Goal: Navigation & Orientation: Find specific page/section

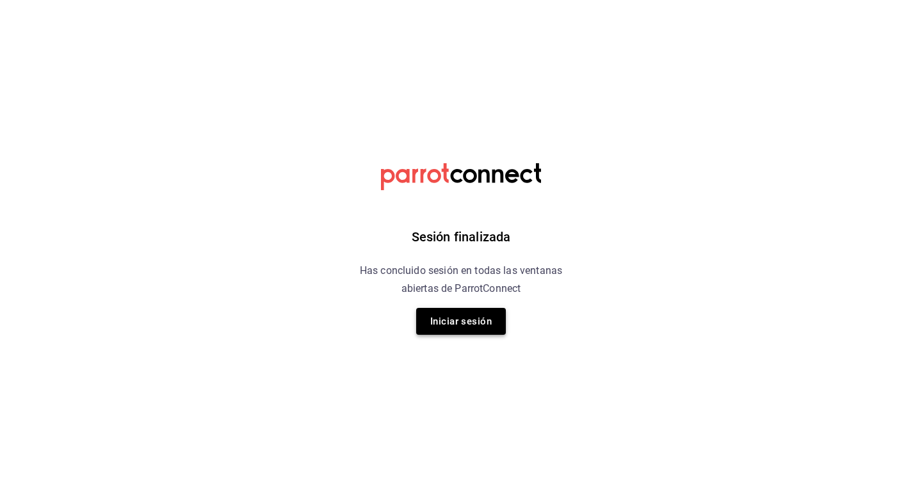
click at [462, 324] on button "Iniciar sesión" at bounding box center [461, 321] width 90 height 27
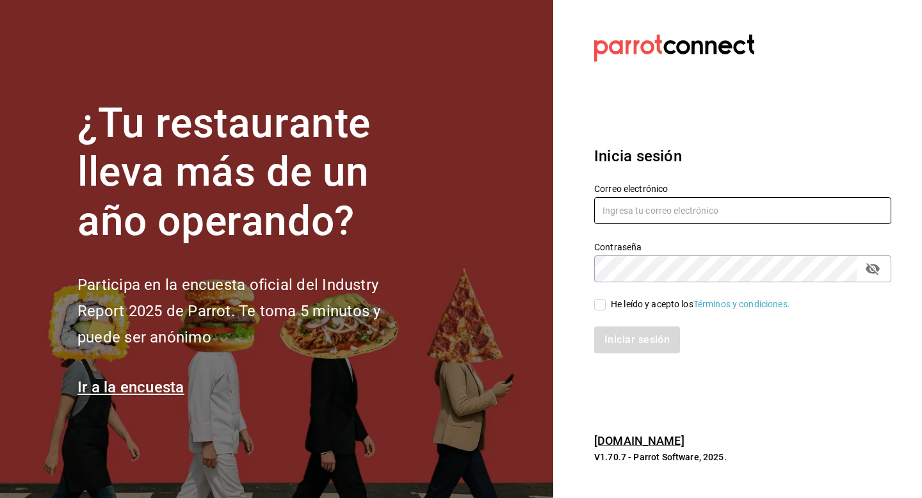
click at [741, 210] on input "text" at bounding box center [742, 210] width 297 height 27
type input "mar.callado2000@gmail.com"
click at [606, 303] on span "He leído y acepto los Términos y condiciones." at bounding box center [698, 304] width 184 height 13
click at [606, 303] on input "He leído y acepto los Términos y condiciones." at bounding box center [600, 305] width 12 height 12
checkbox input "true"
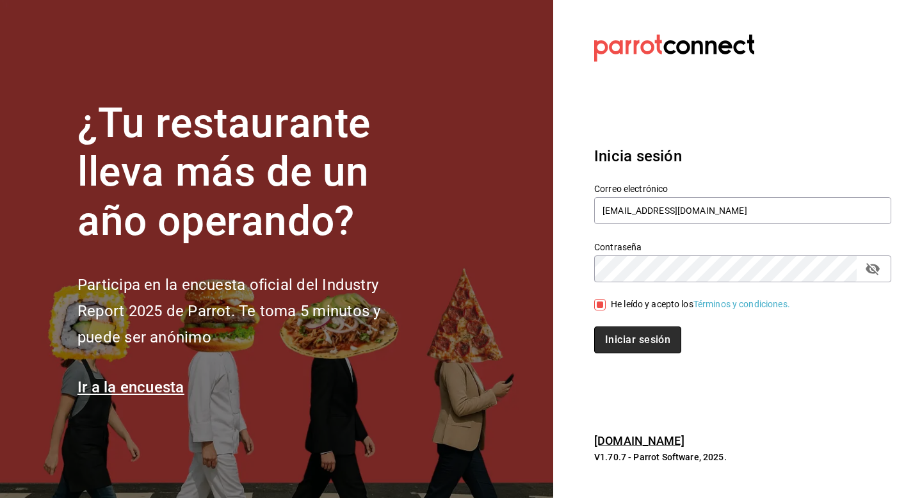
click at [611, 340] on button "Iniciar sesión" at bounding box center [637, 340] width 87 height 27
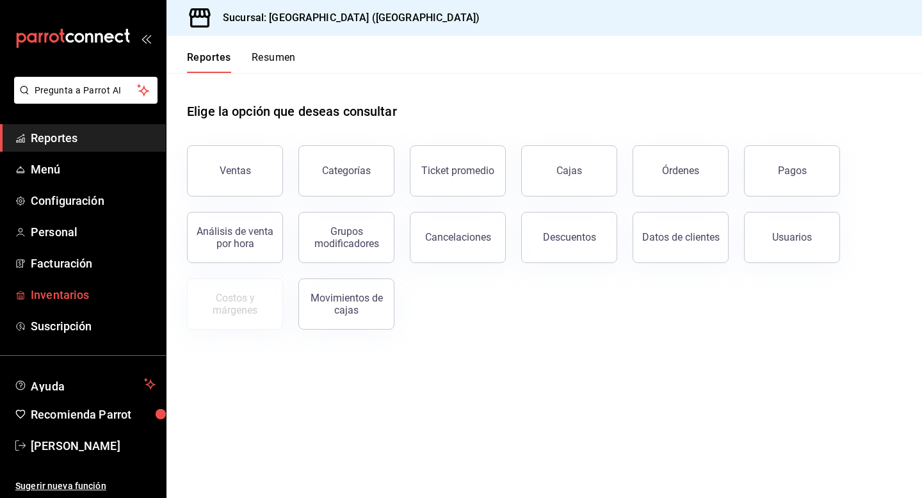
click at [90, 297] on span "Inventarios" at bounding box center [93, 294] width 125 height 17
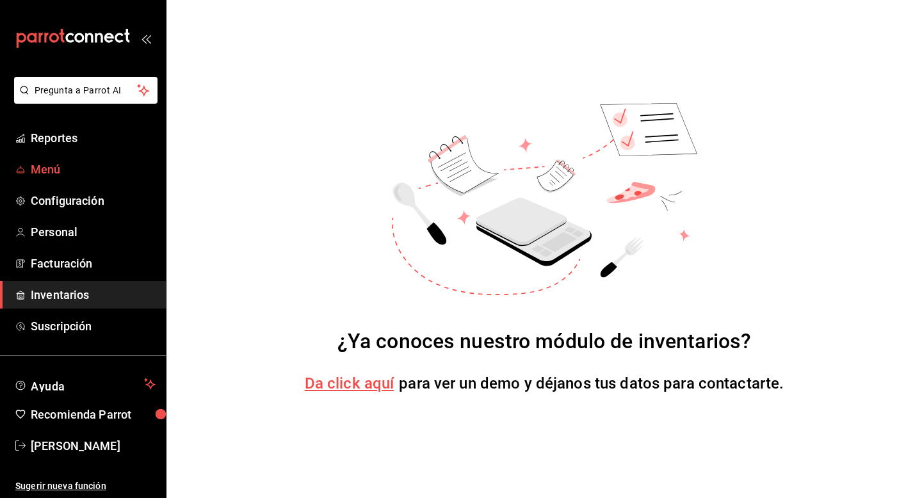
click at [86, 166] on span "Menú" at bounding box center [93, 169] width 125 height 17
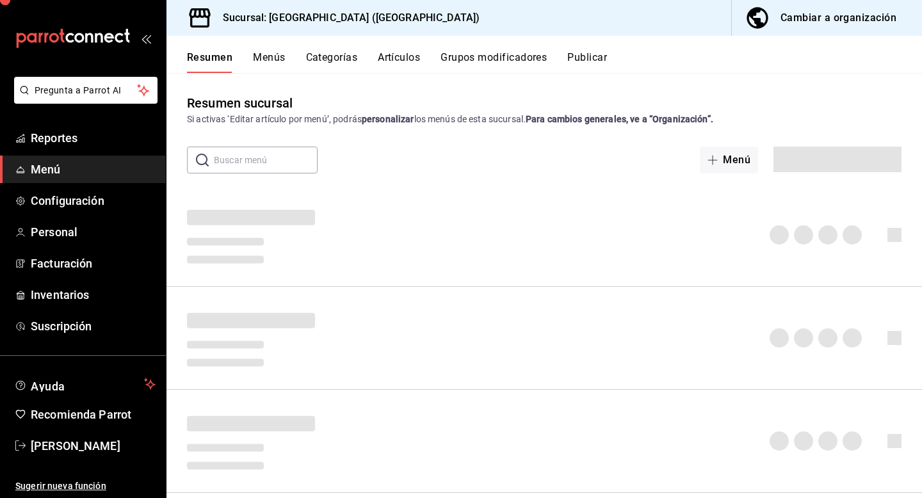
click at [86, 166] on span "Menú" at bounding box center [93, 169] width 125 height 17
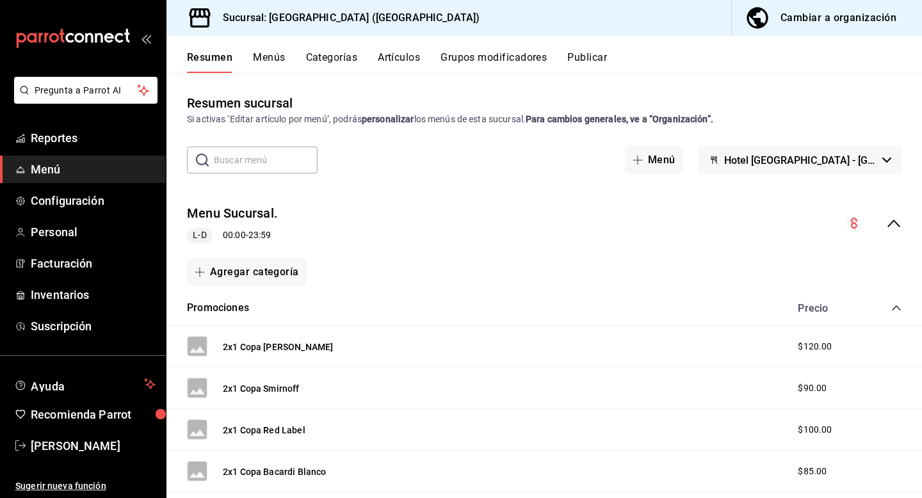
click at [83, 152] on ul "Reportes Menú Configuración Personal Facturación Inventarios Suscripción" at bounding box center [83, 232] width 166 height 216
click at [83, 147] on link "Reportes" at bounding box center [83, 138] width 166 height 28
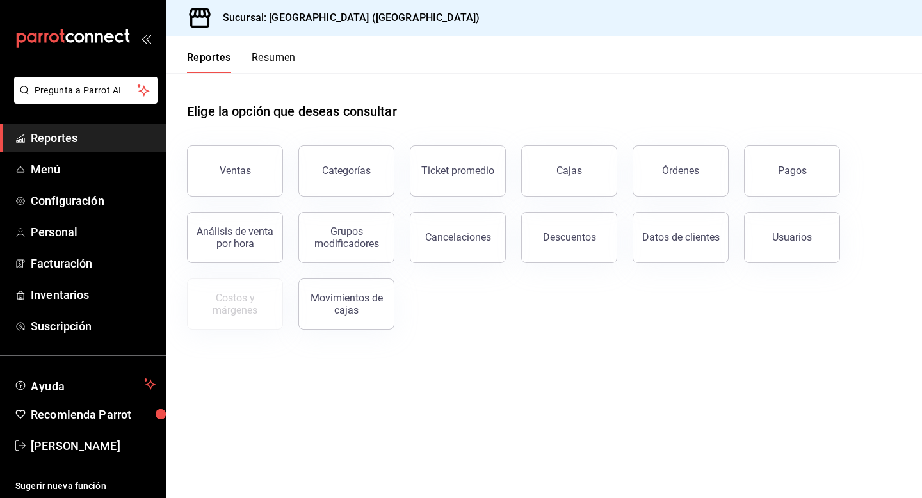
click at [83, 147] on link "Reportes" at bounding box center [83, 138] width 166 height 28
click at [81, 170] on span "Menú" at bounding box center [93, 169] width 125 height 17
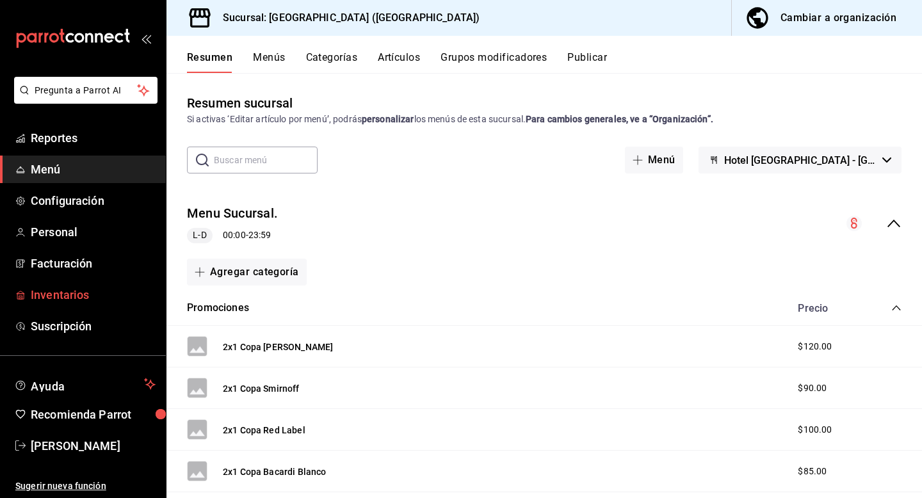
click at [76, 300] on span "Inventarios" at bounding box center [93, 294] width 125 height 17
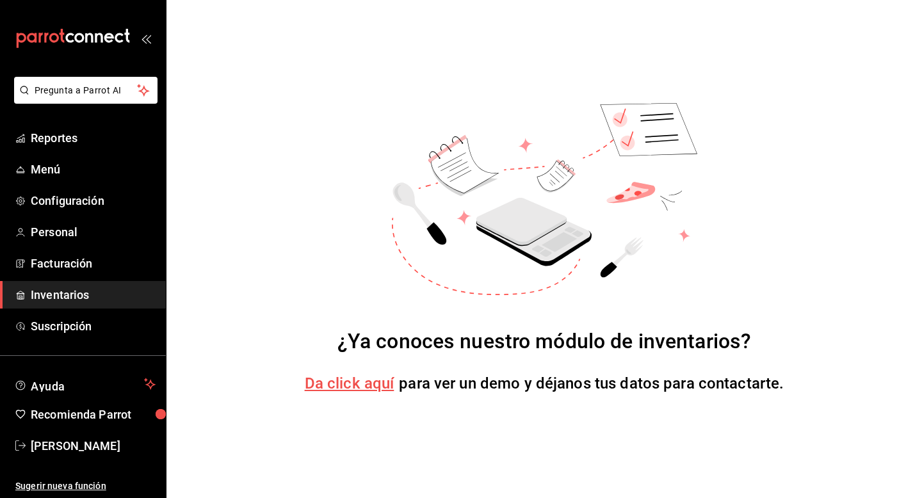
click at [357, 384] on span "Da click aquí" at bounding box center [350, 384] width 90 height 18
